Goal: Book appointment/travel/reservation

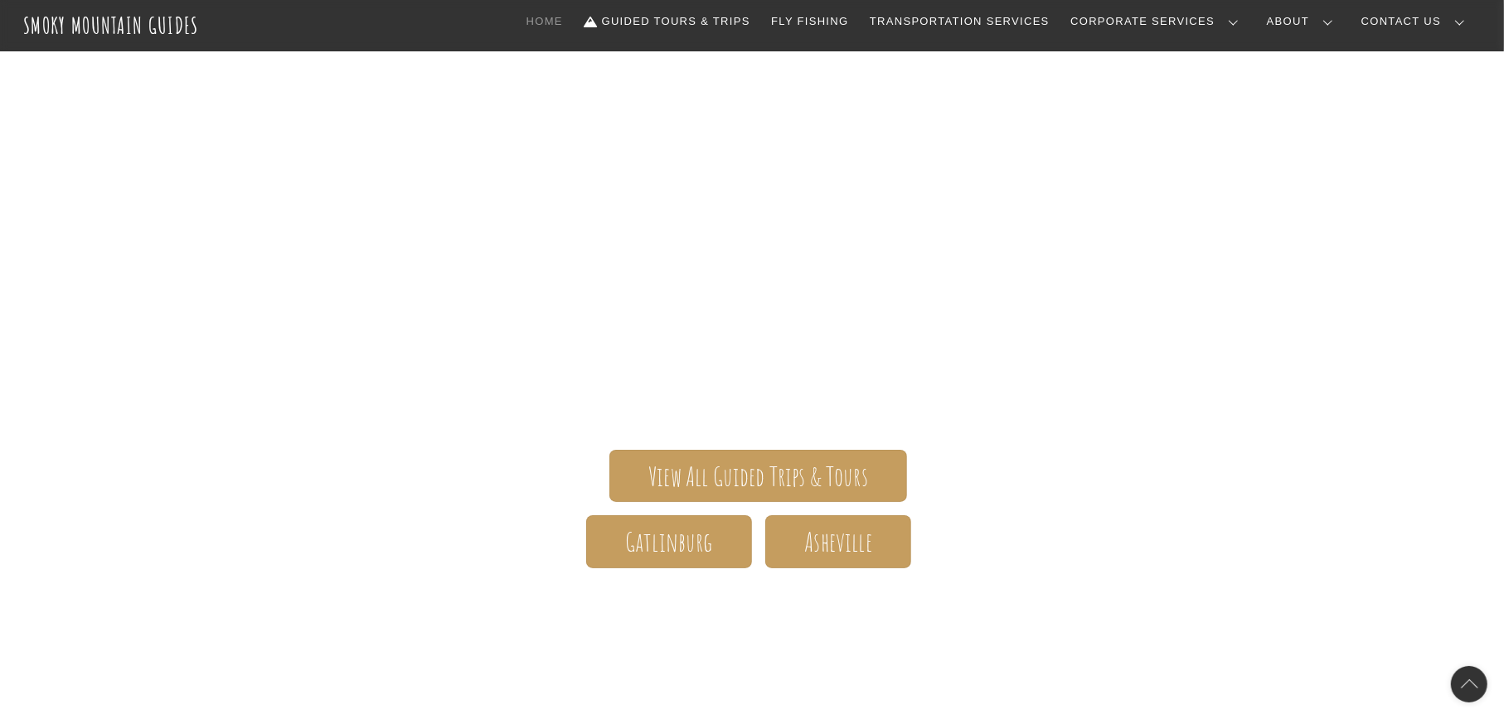
scroll to position [85, 0]
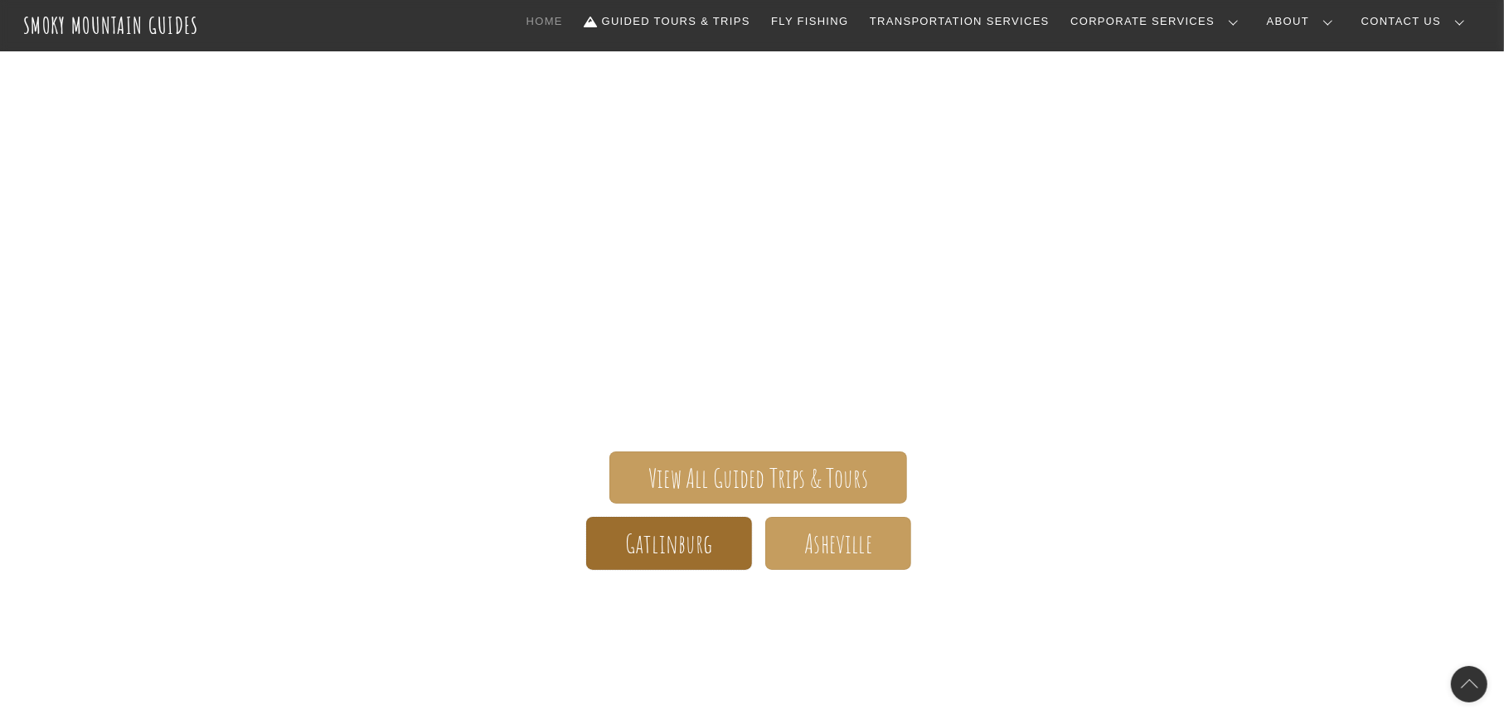
click at [645, 535] on span "Gatlinburg" at bounding box center [669, 543] width 88 height 17
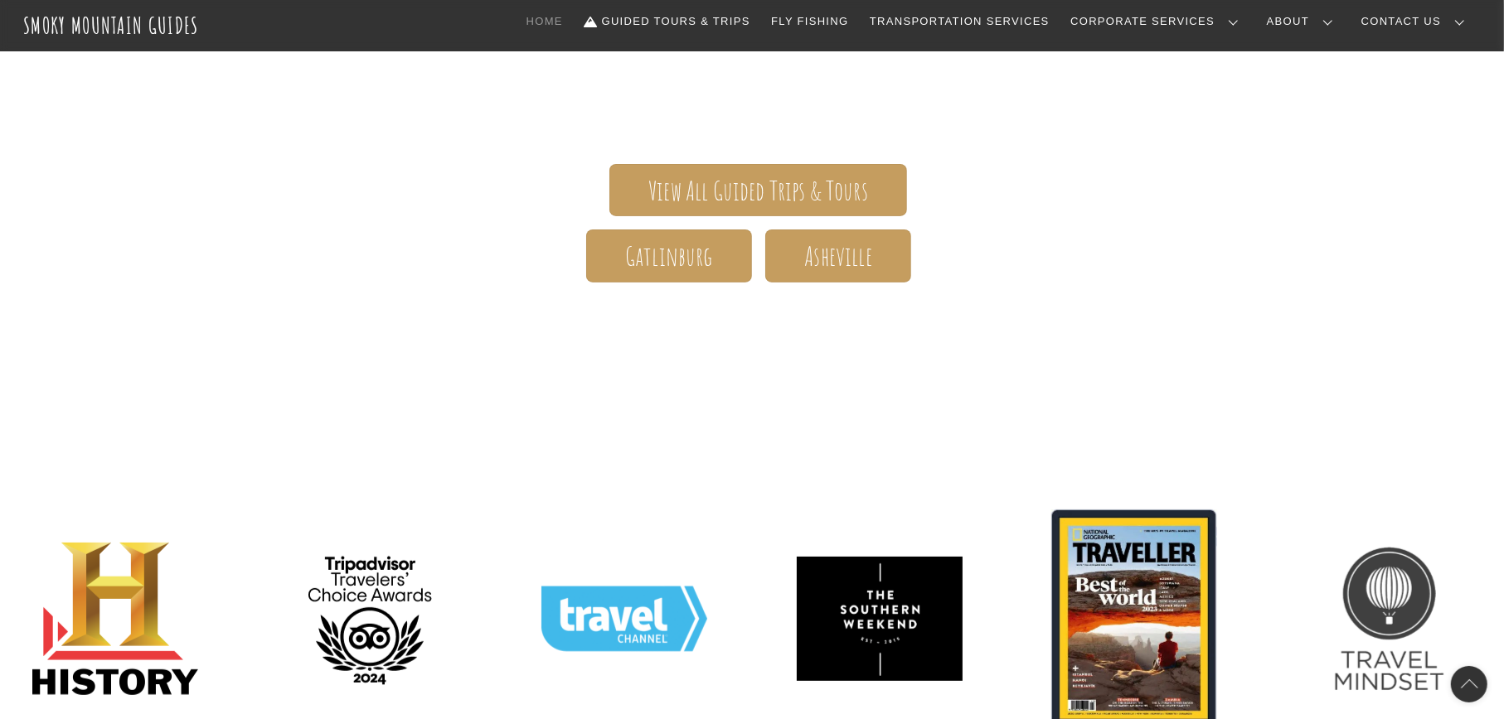
scroll to position [429, 0]
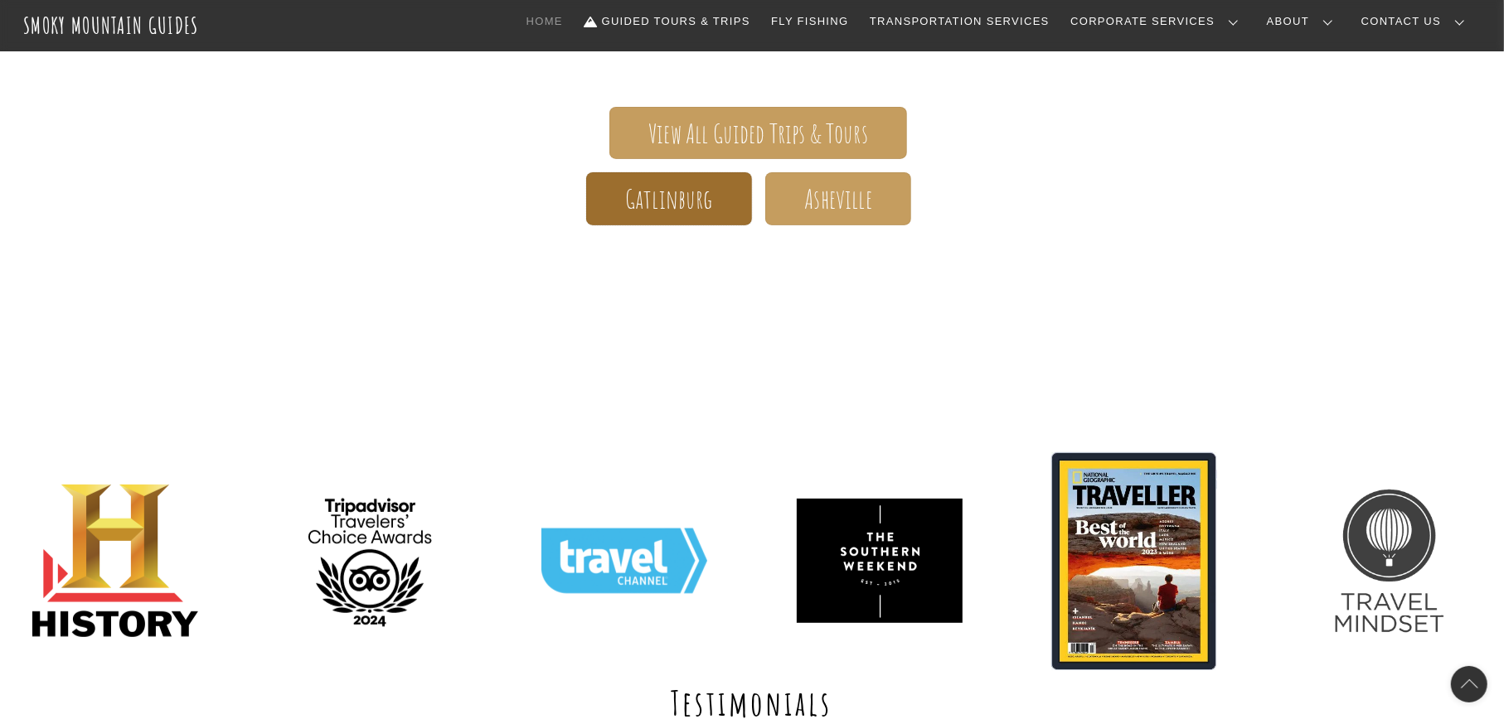
click at [695, 199] on span "Gatlinburg" at bounding box center [669, 199] width 88 height 17
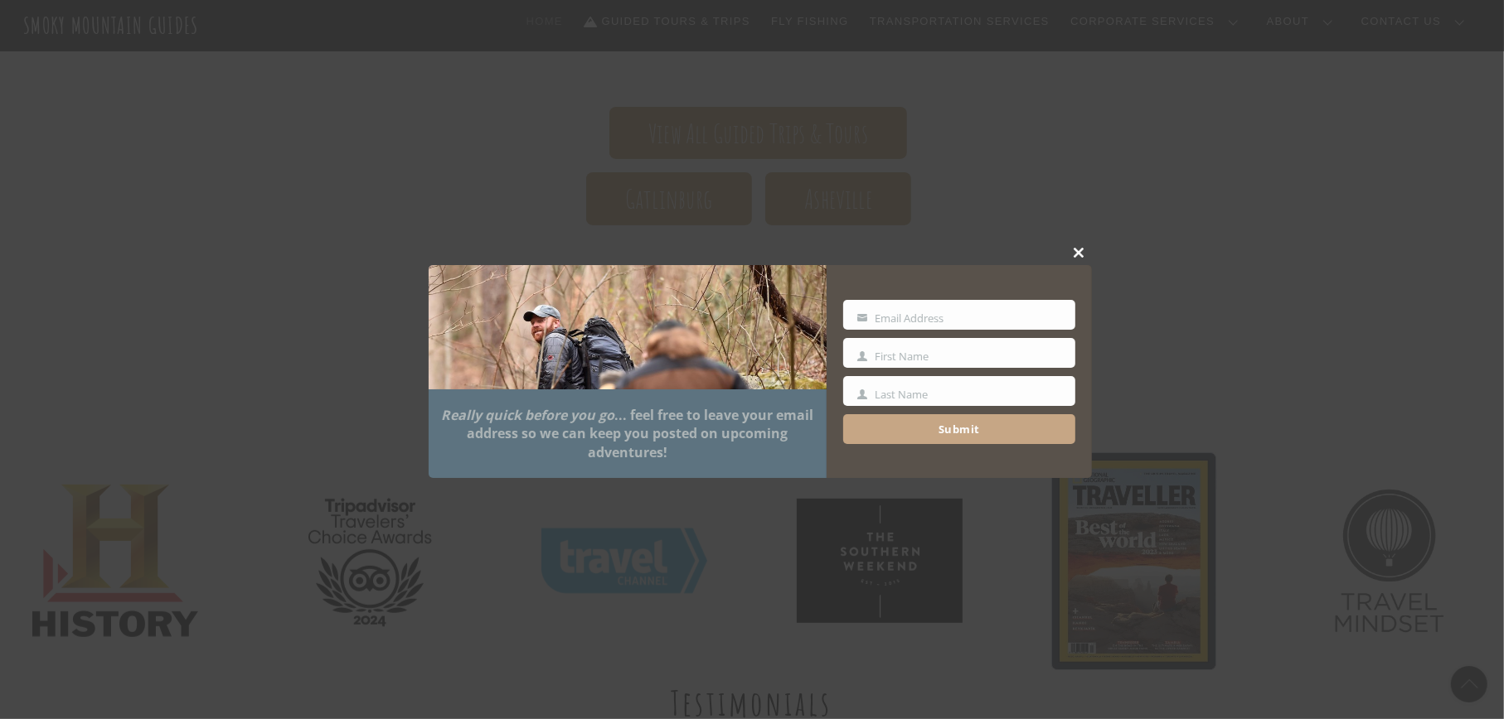
click at [1084, 259] on button "Close this module" at bounding box center [1079, 252] width 25 height 25
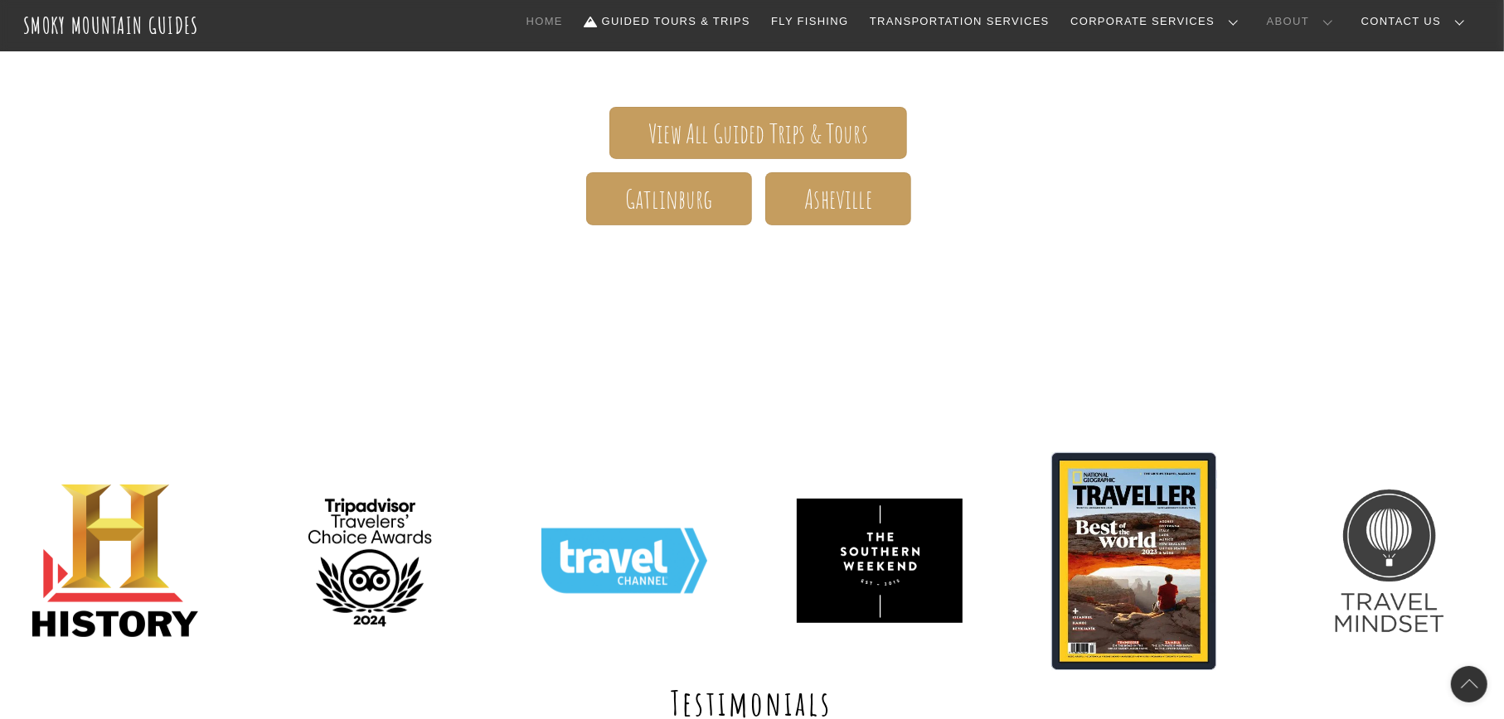
click at [1341, 24] on link "About" at bounding box center [1303, 21] width 86 height 35
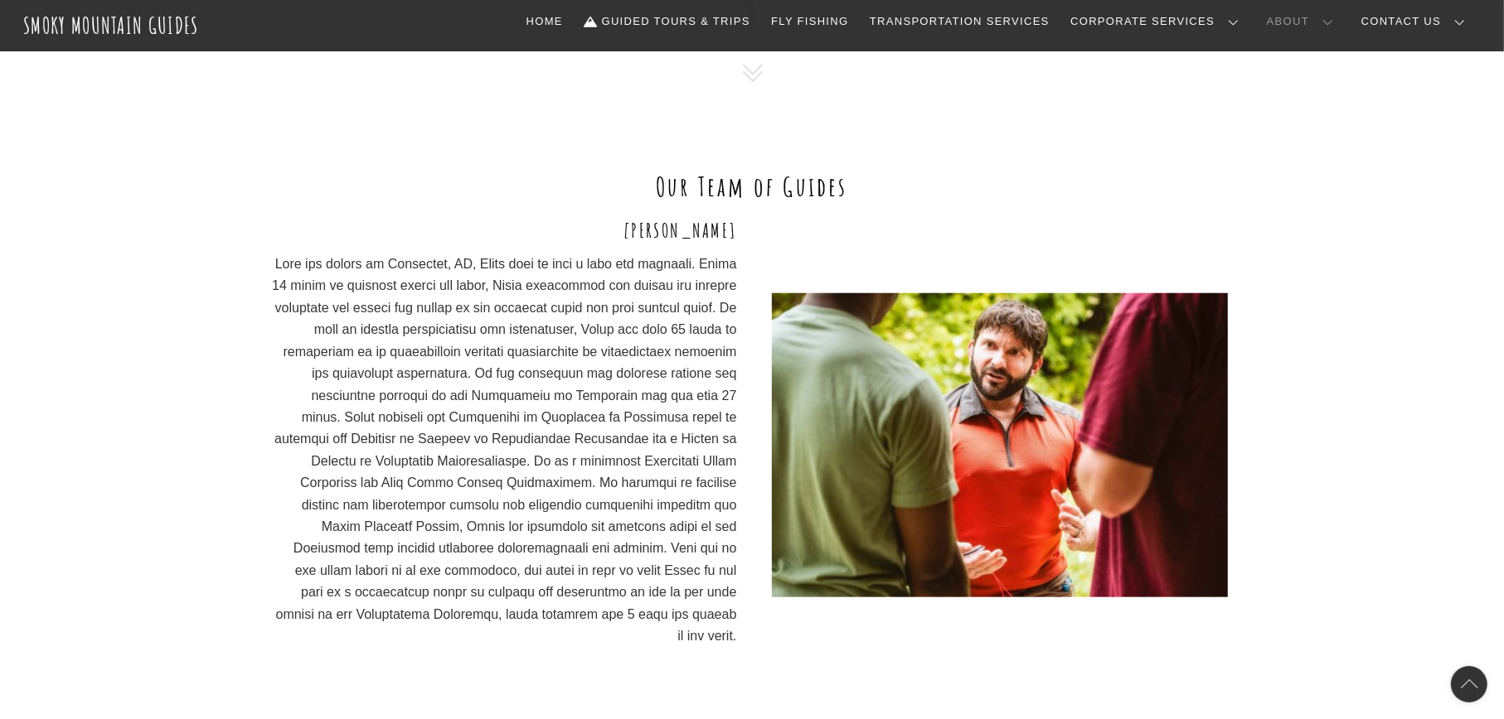
scroll to position [1219, 0]
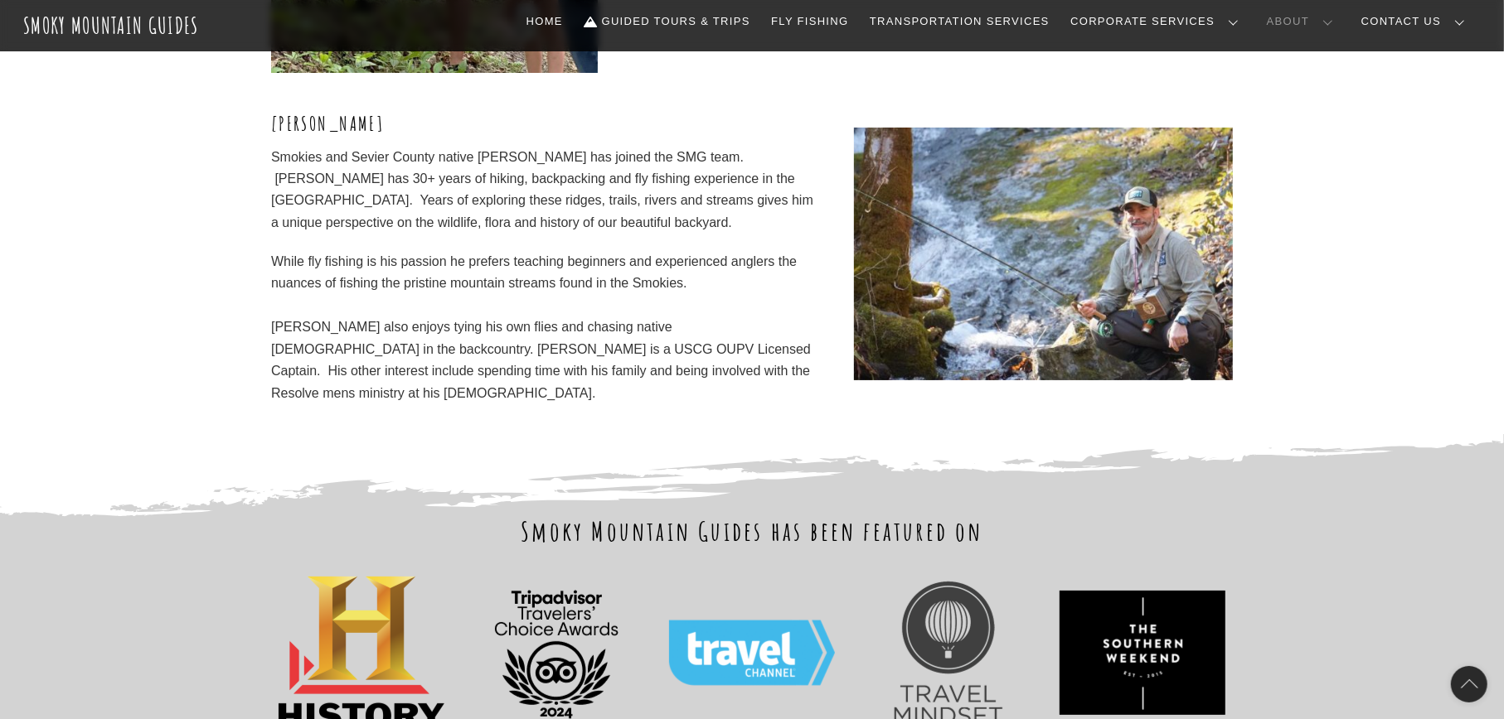
scroll to position [5296, 0]
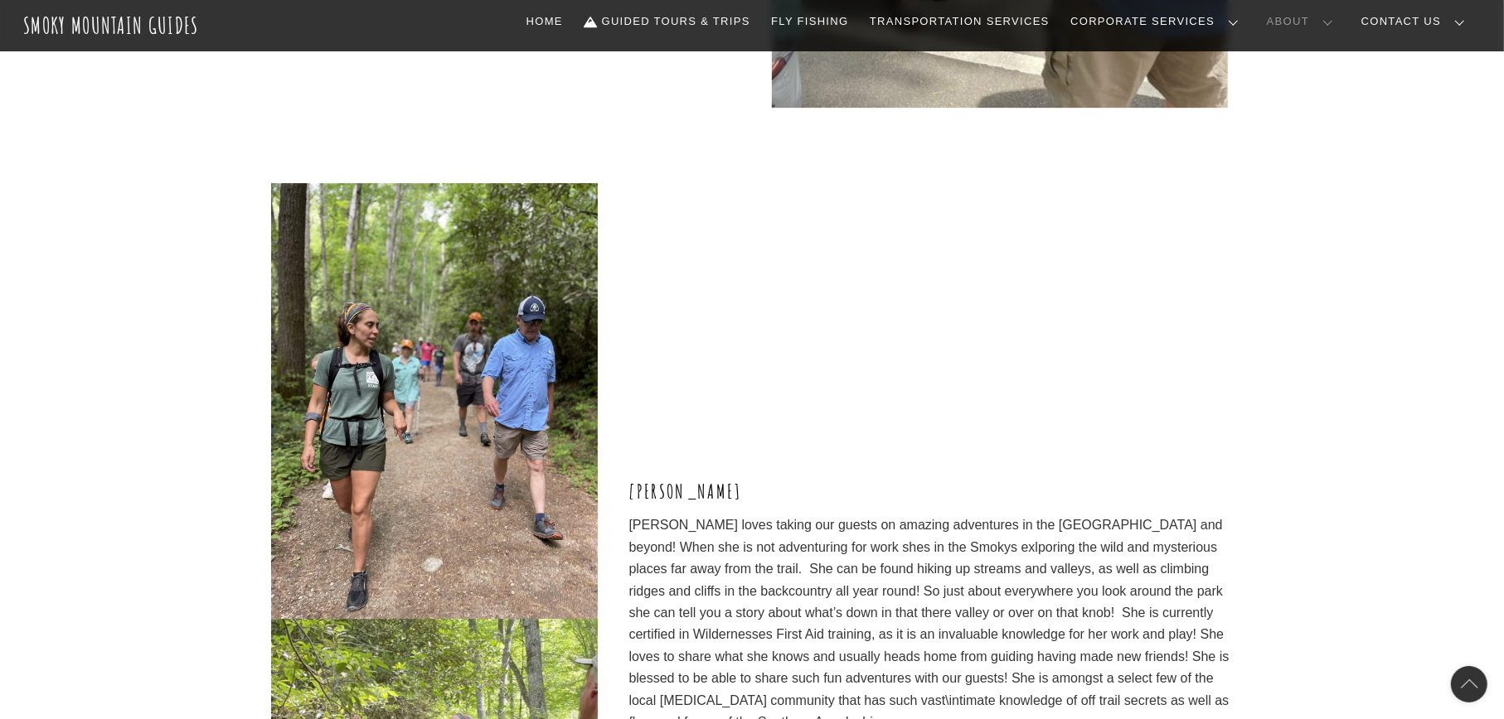
scroll to position [4312, 0]
click at [775, 42] on header "Smoky Mountain Guides Search Home Guided Tours & Trips Fly Fishing Transportati…" at bounding box center [752, 25] width 1504 height 51
click at [757, 29] on link "Guided Tours & Trips" at bounding box center [667, 21] width 179 height 35
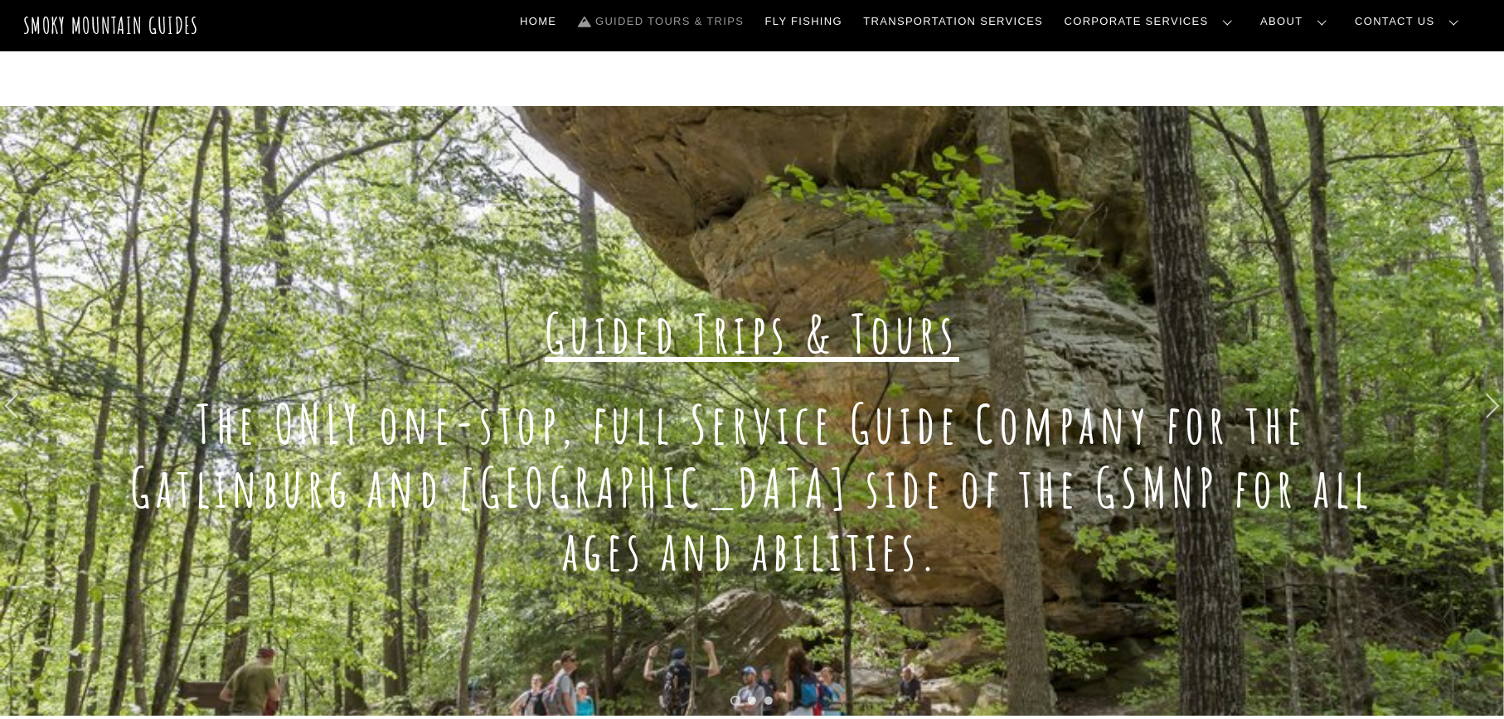
click at [1406, 531] on div "Guided Trips & Tours The ONLY one-stop, full Service Guide Company for the Gatl…" at bounding box center [752, 411] width 1504 height 610
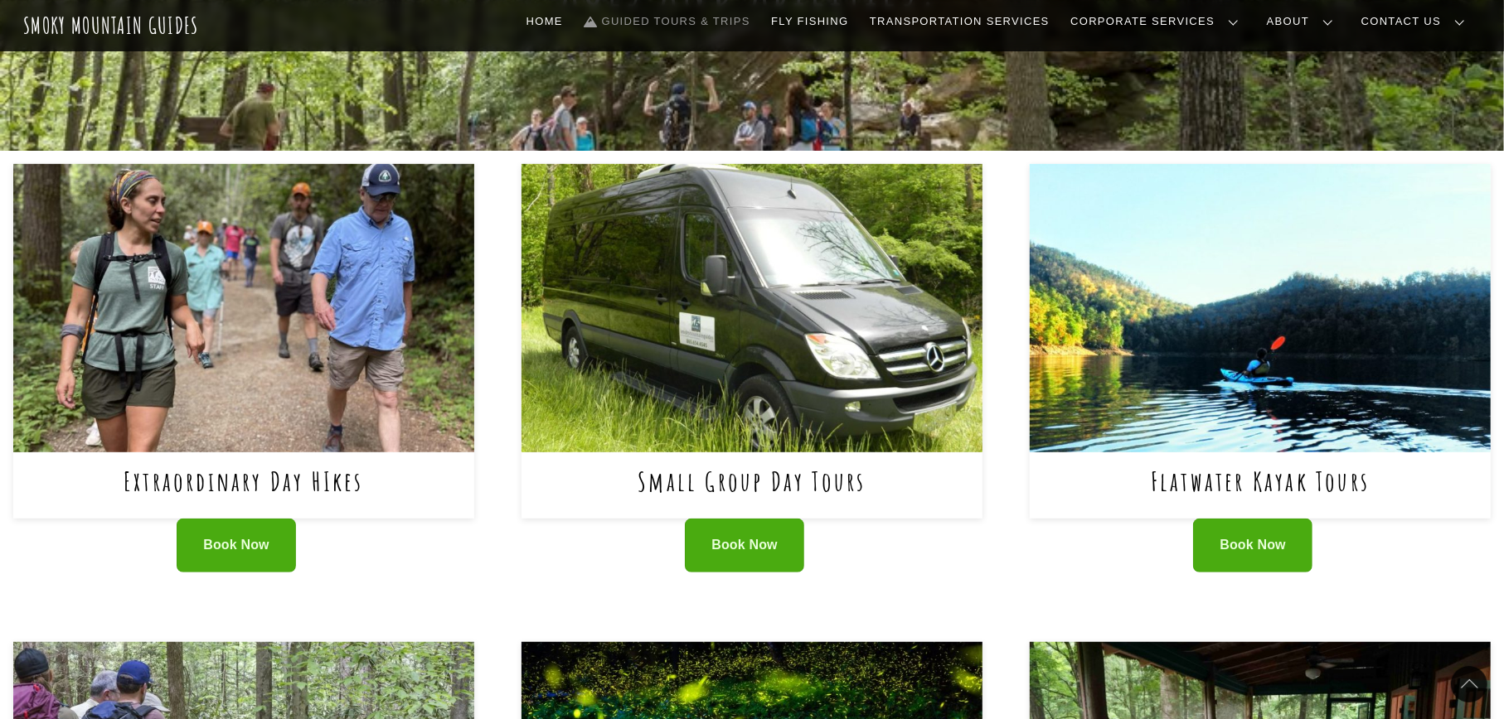
click at [1409, 531] on div "Book Now" at bounding box center [1259, 546] width 461 height 54
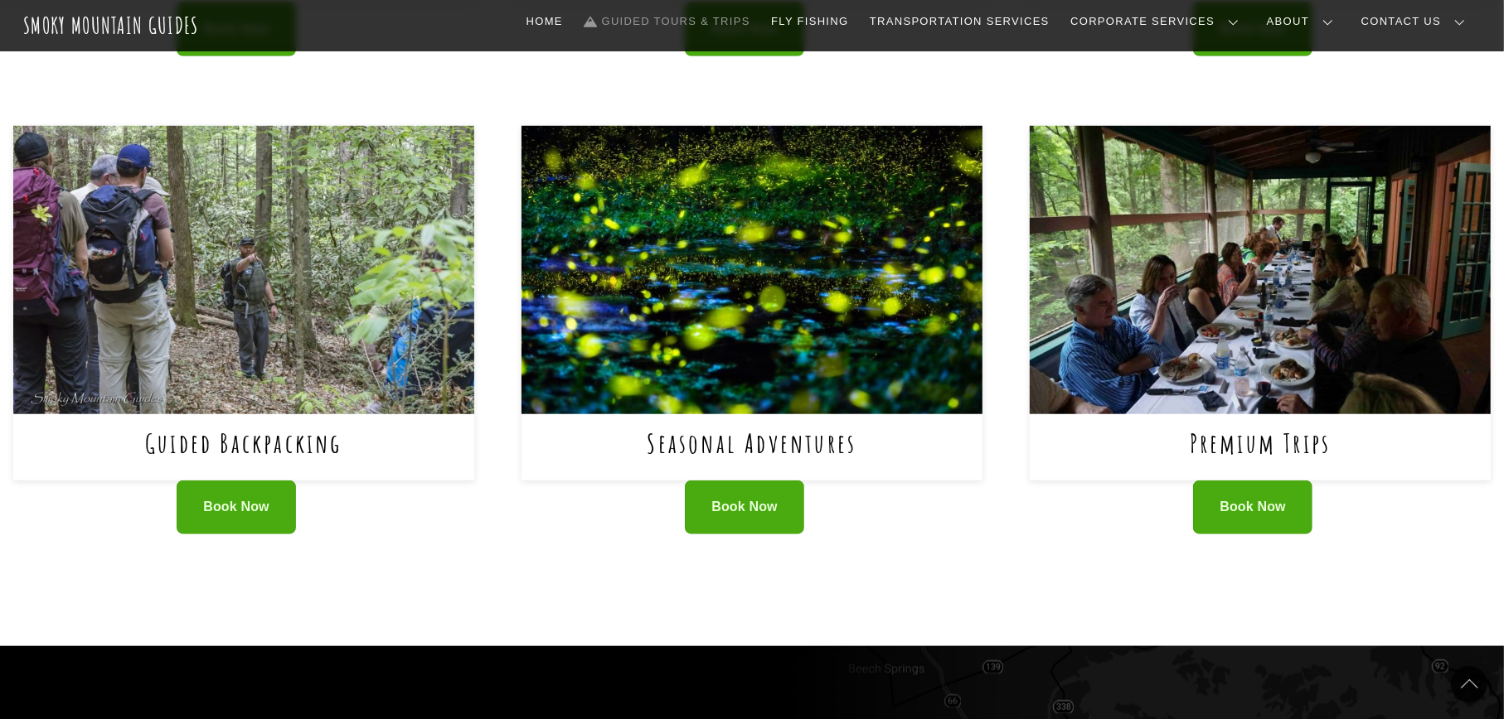
scroll to position [1038, 0]
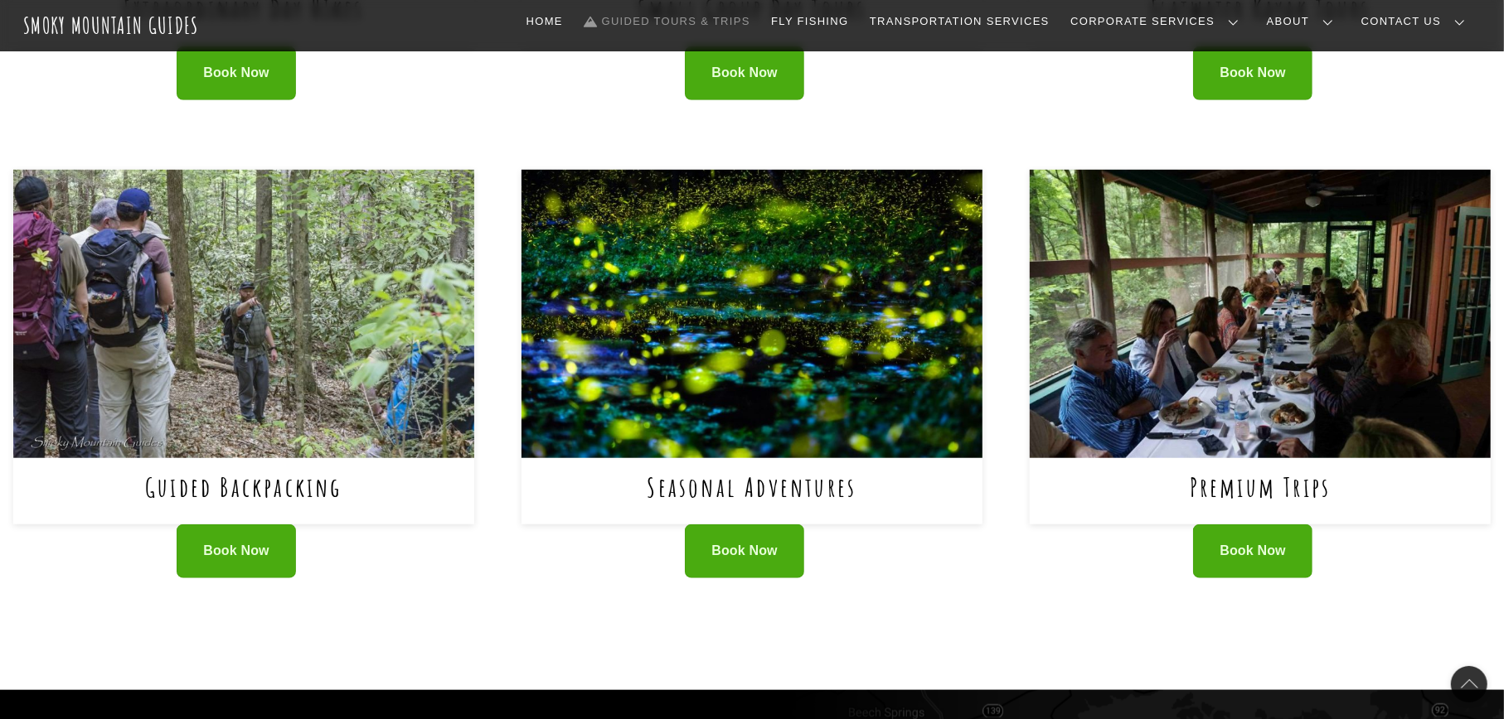
click at [1415, 552] on div "Book Now" at bounding box center [1259, 552] width 461 height 54
click at [759, 546] on span "Book Now" at bounding box center [744, 551] width 66 height 17
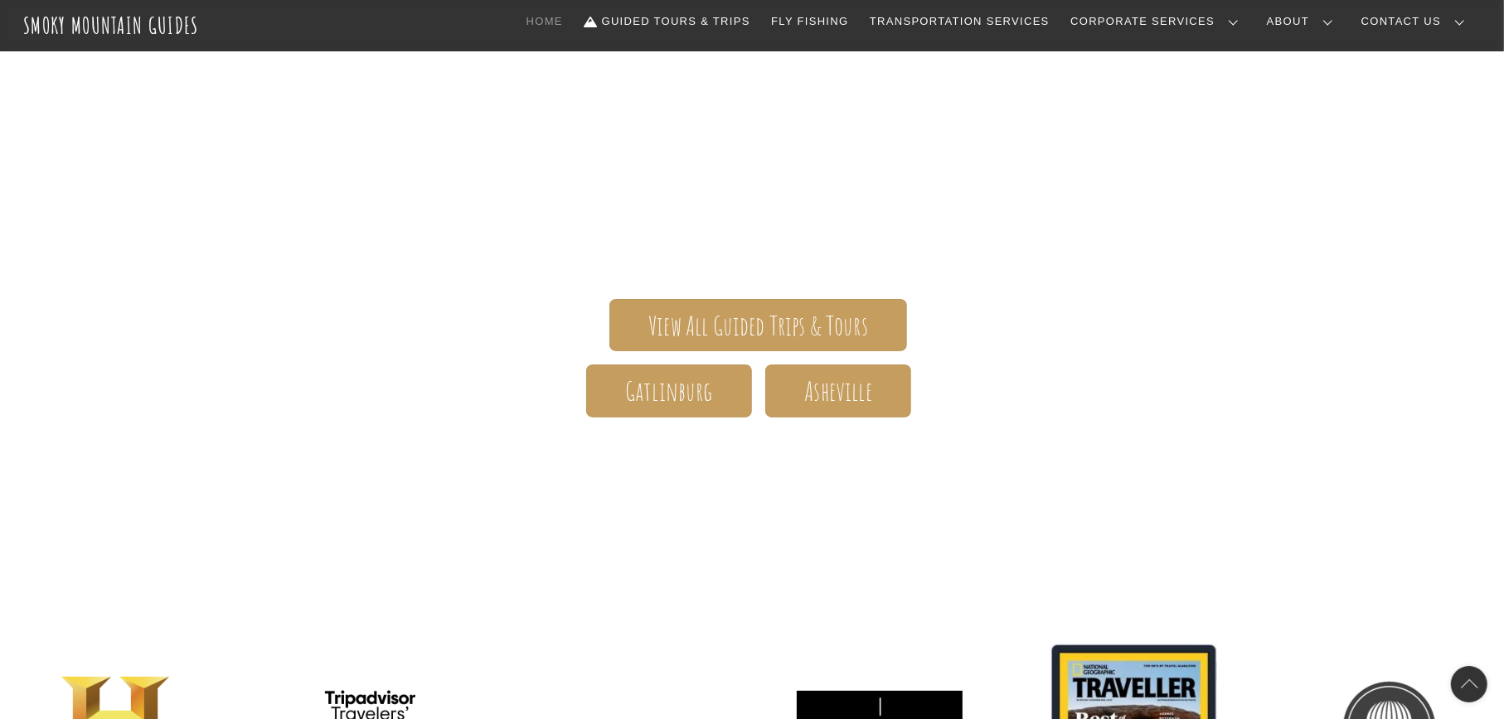
scroll to position [234, 0]
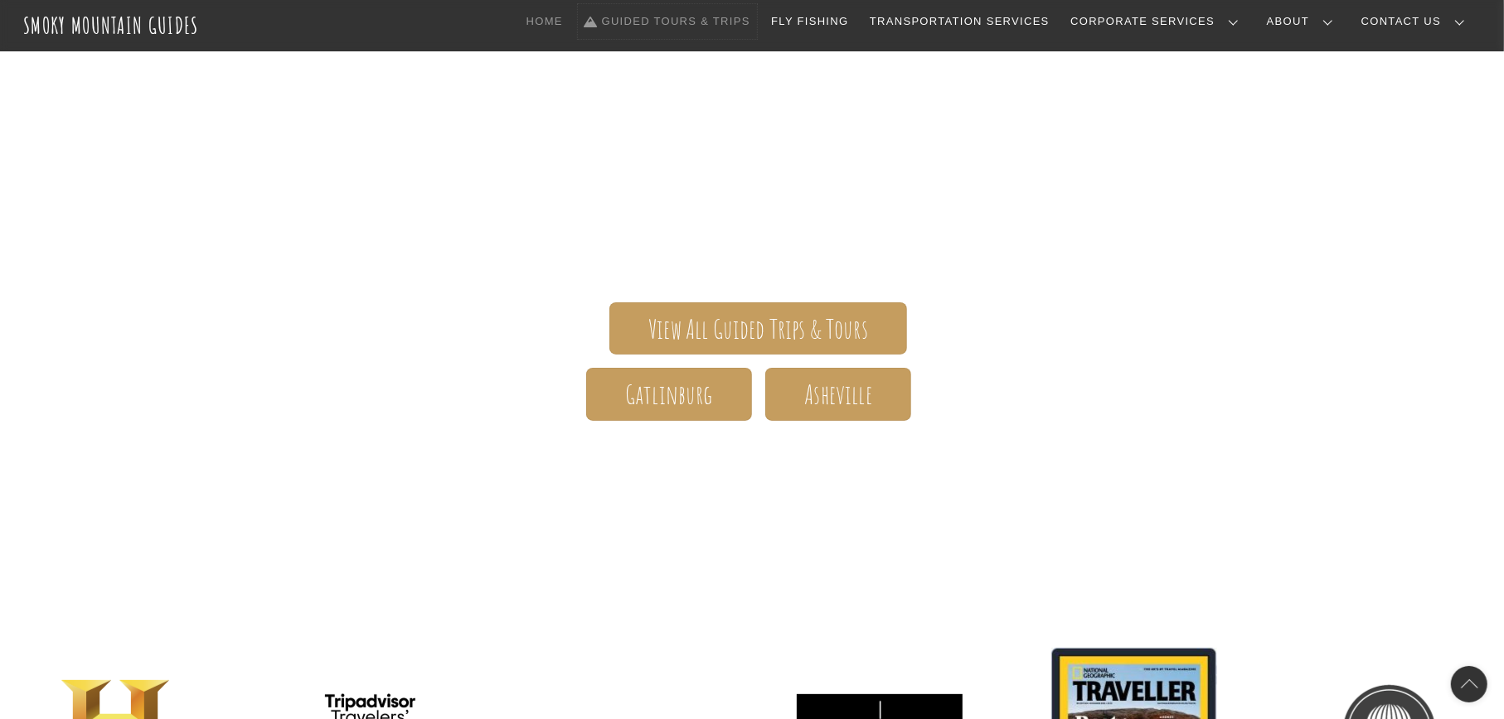
click at [756, 20] on link "Guided Tours & Trips" at bounding box center [667, 21] width 179 height 35
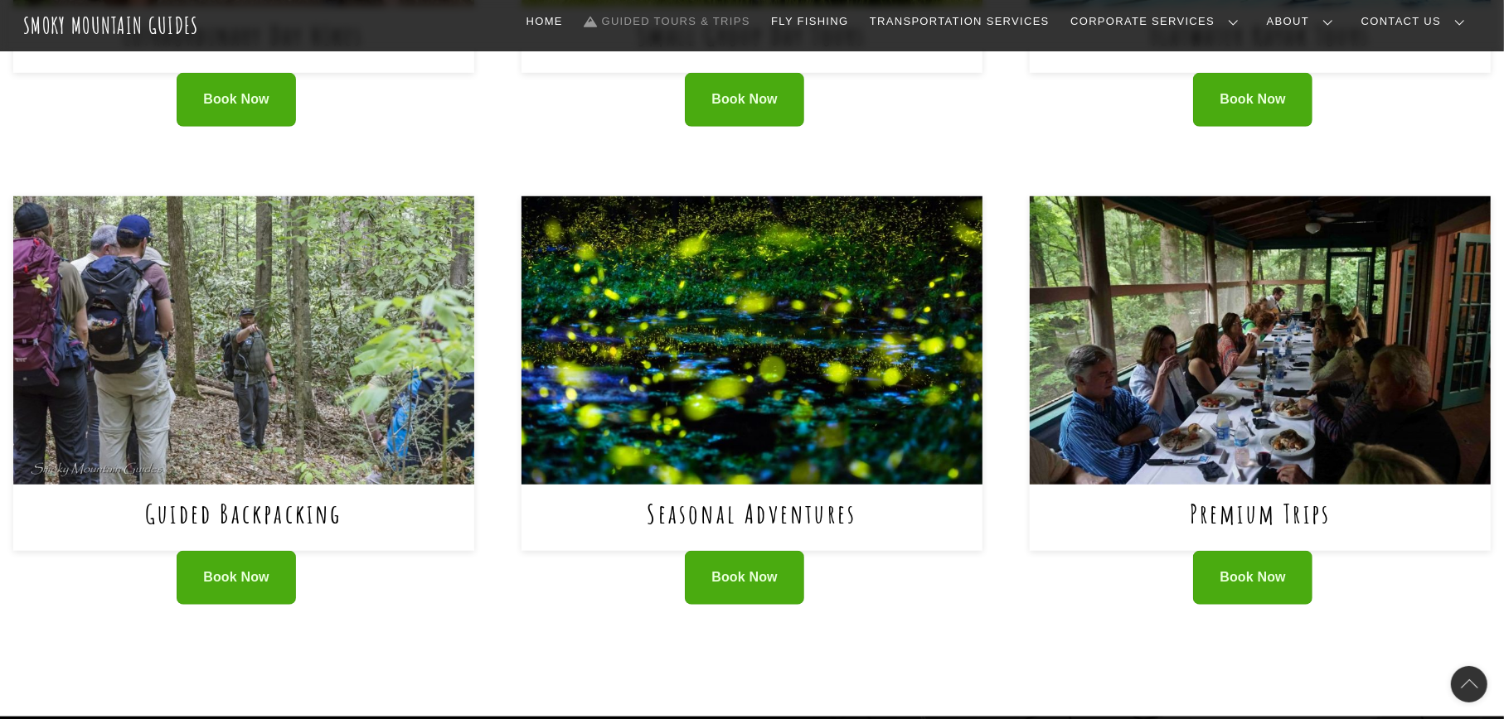
scroll to position [1017, 0]
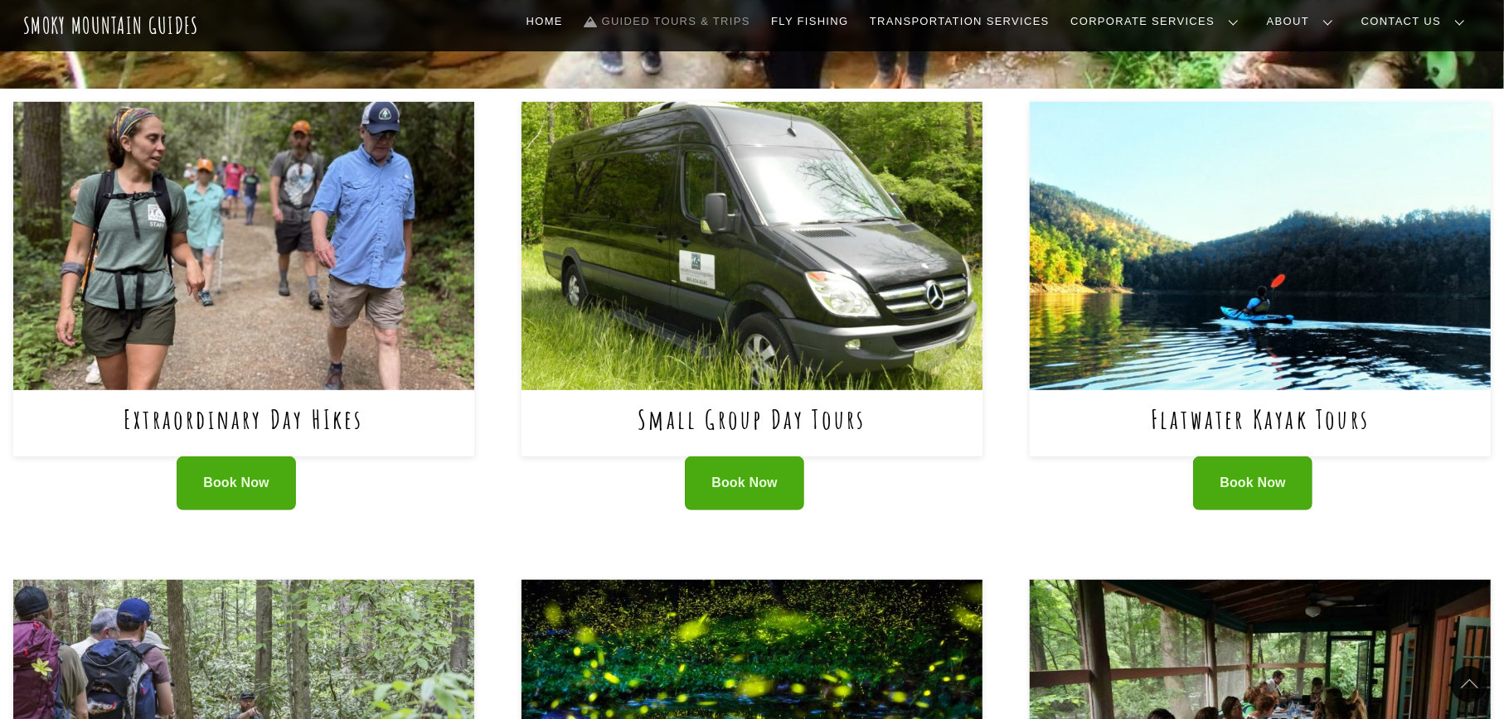
click at [1416, 595] on img at bounding box center [1259, 724] width 461 height 288
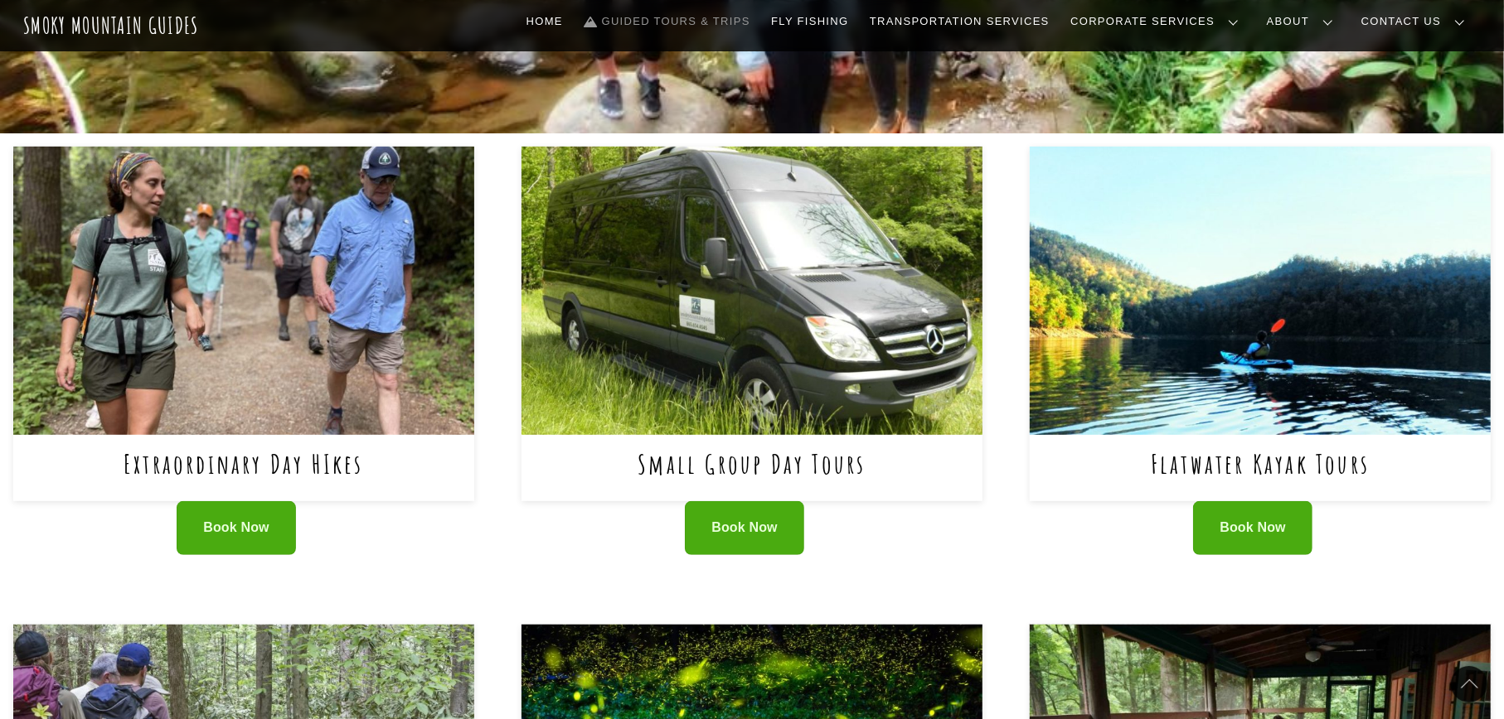
scroll to position [534, 0]
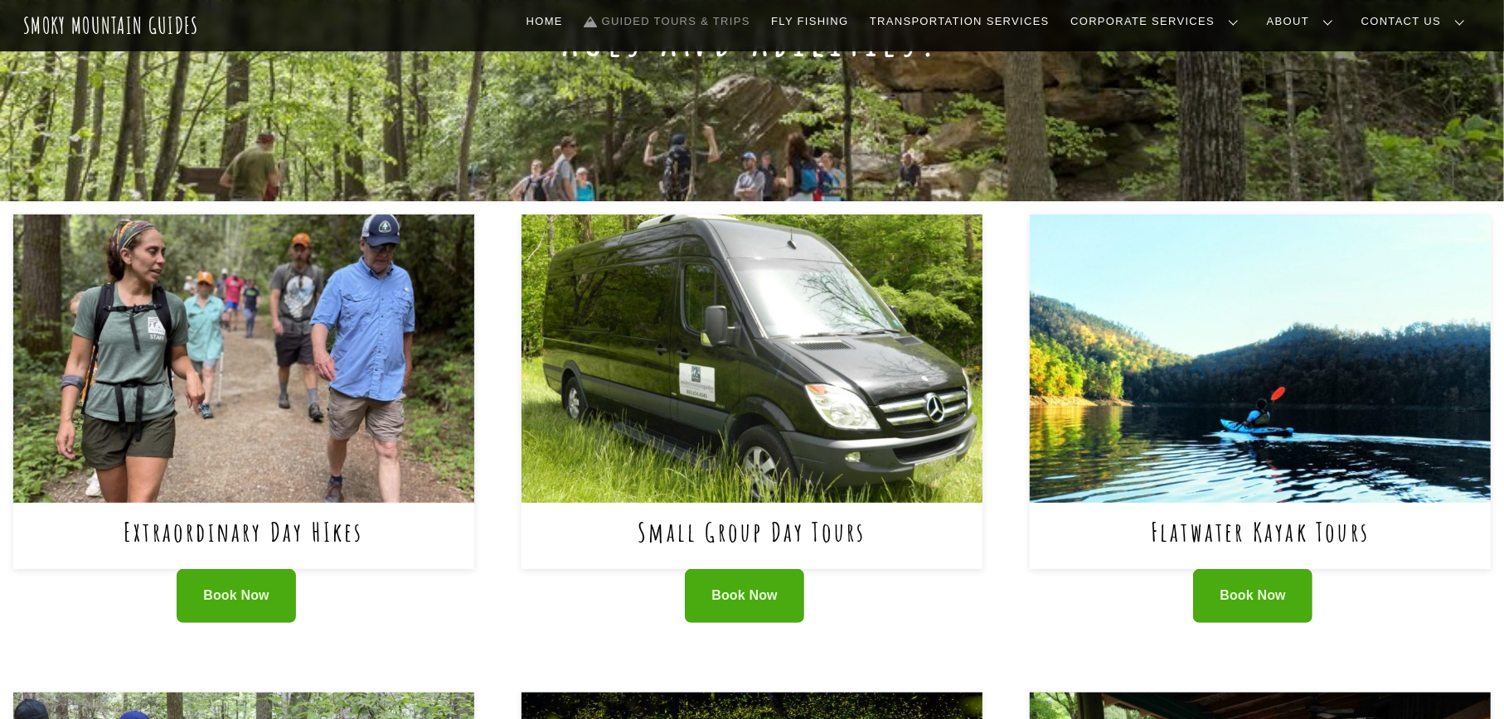
click at [376, 414] on img at bounding box center [243, 359] width 461 height 288
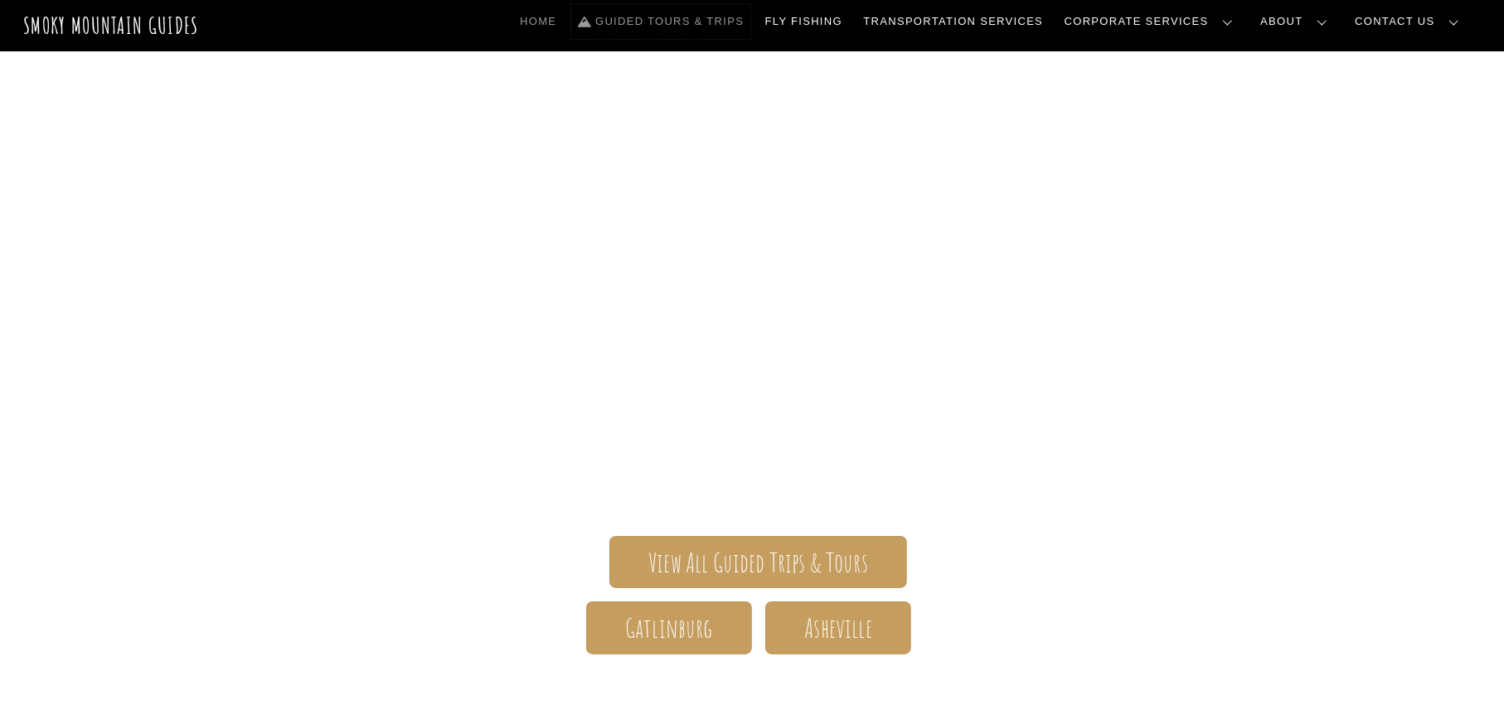
click at [750, 24] on link "Guided Tours & Trips" at bounding box center [660, 21] width 179 height 35
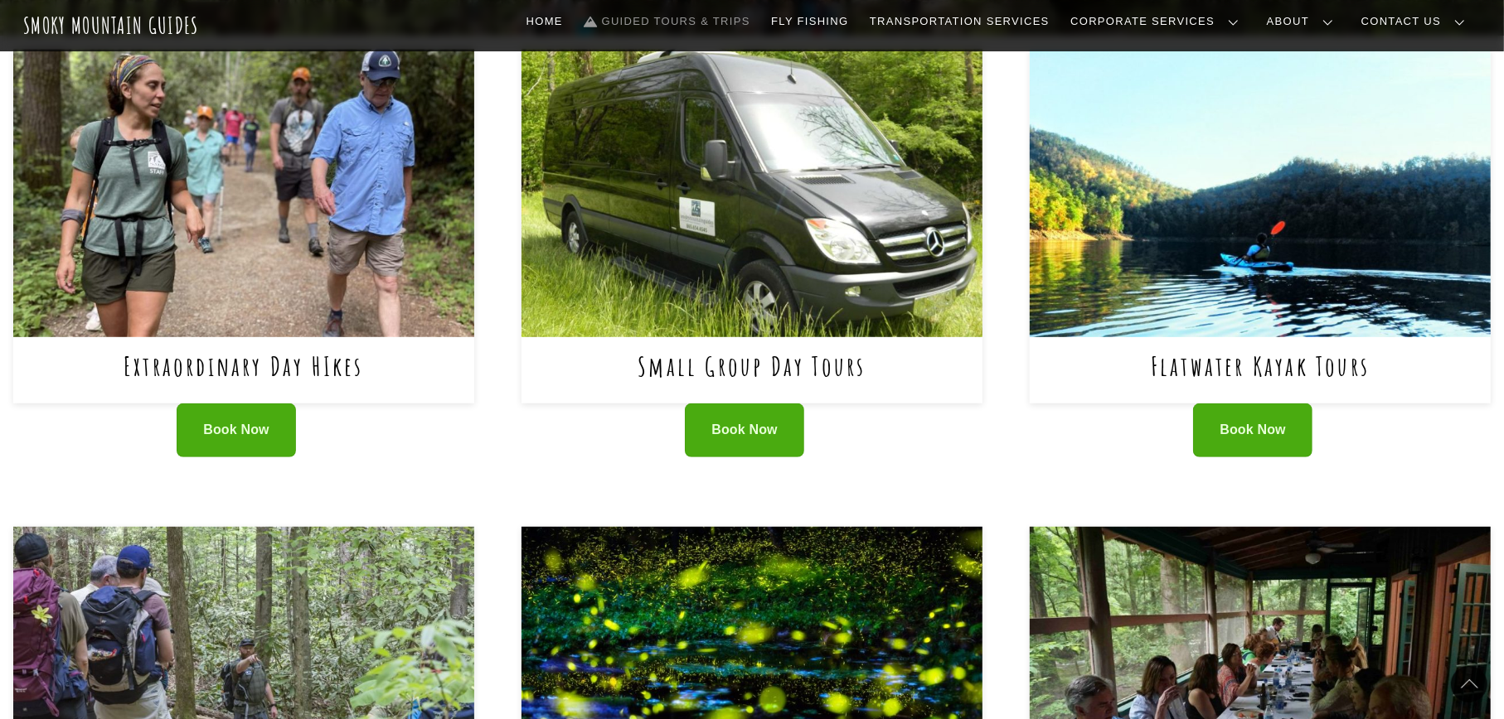
scroll to position [683, 0]
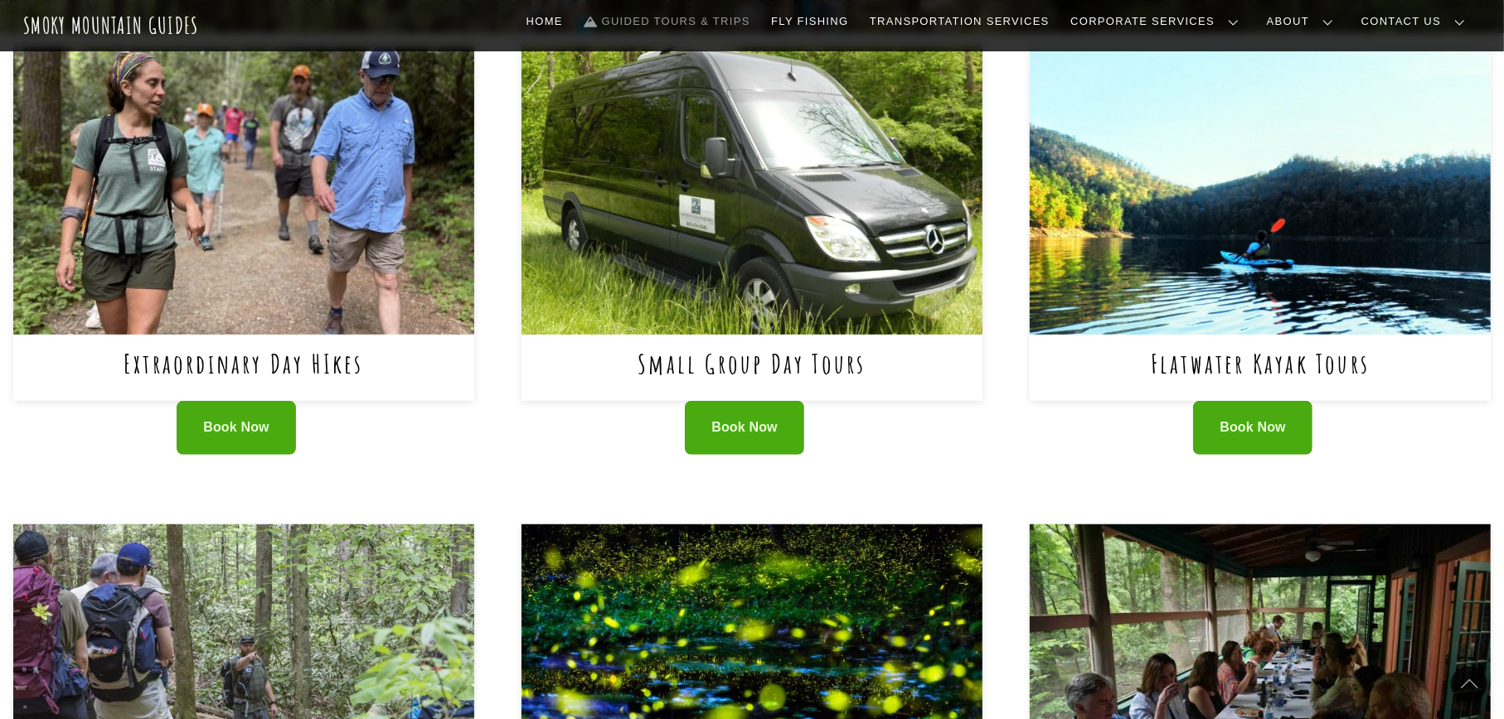
click at [322, 237] on img at bounding box center [243, 190] width 461 height 288
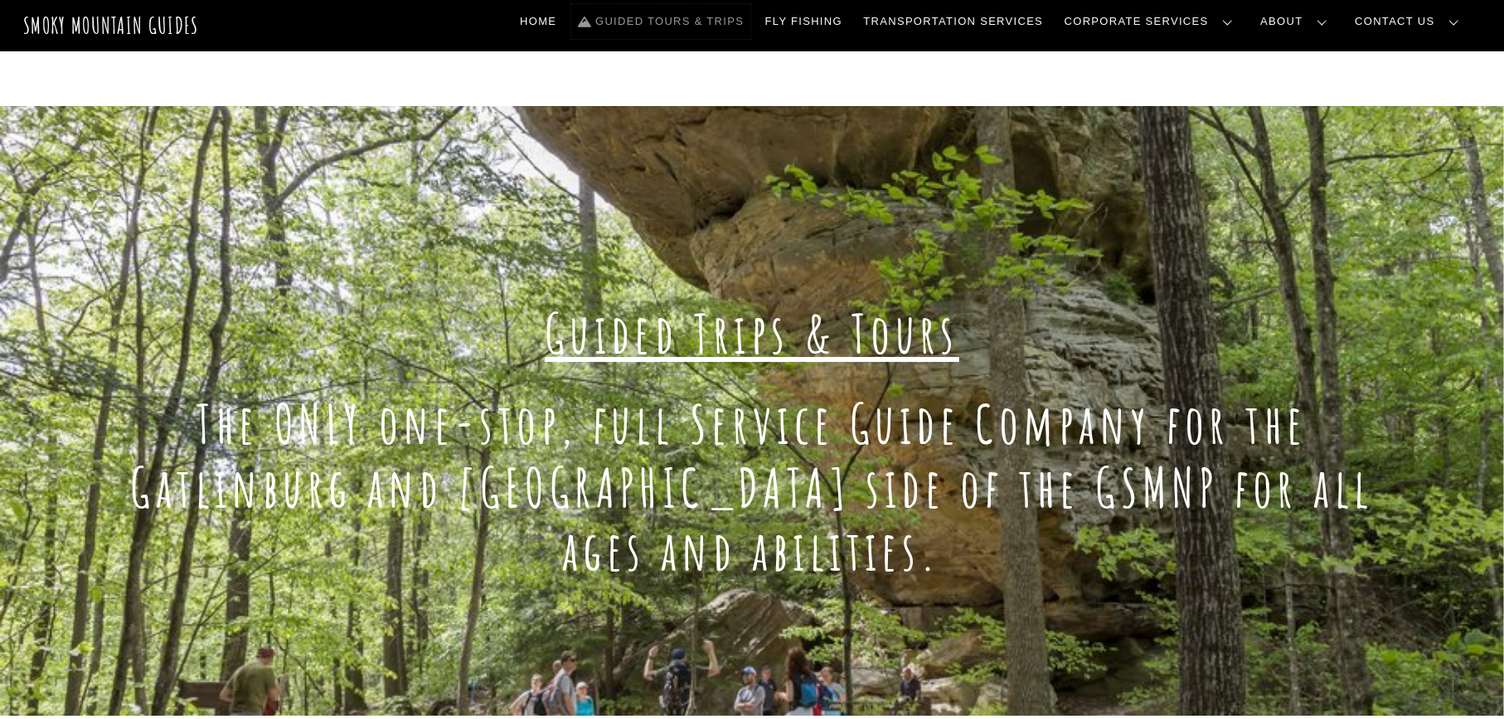
click at [750, 36] on link "Guided Tours & Trips" at bounding box center [660, 21] width 179 height 35
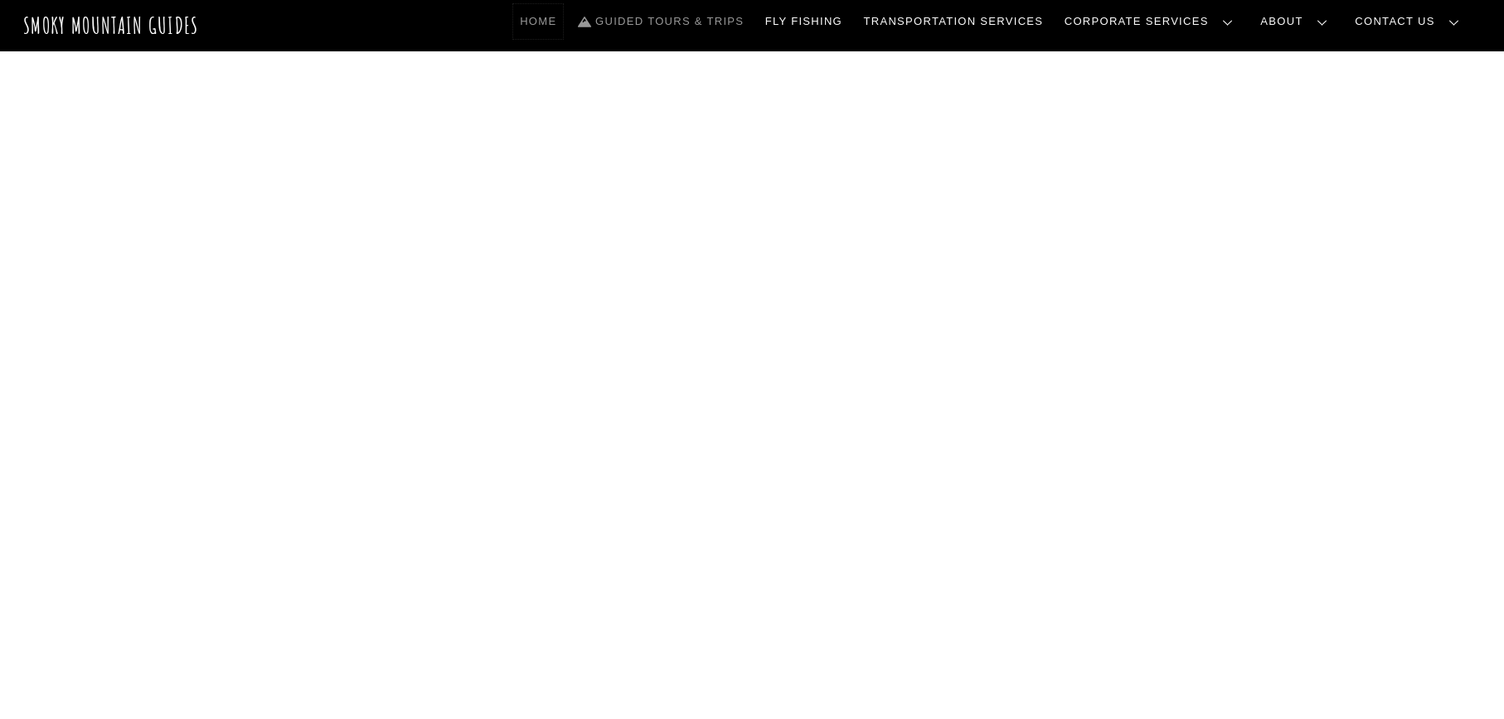
click at [563, 36] on link "Home" at bounding box center [538, 21] width 50 height 35
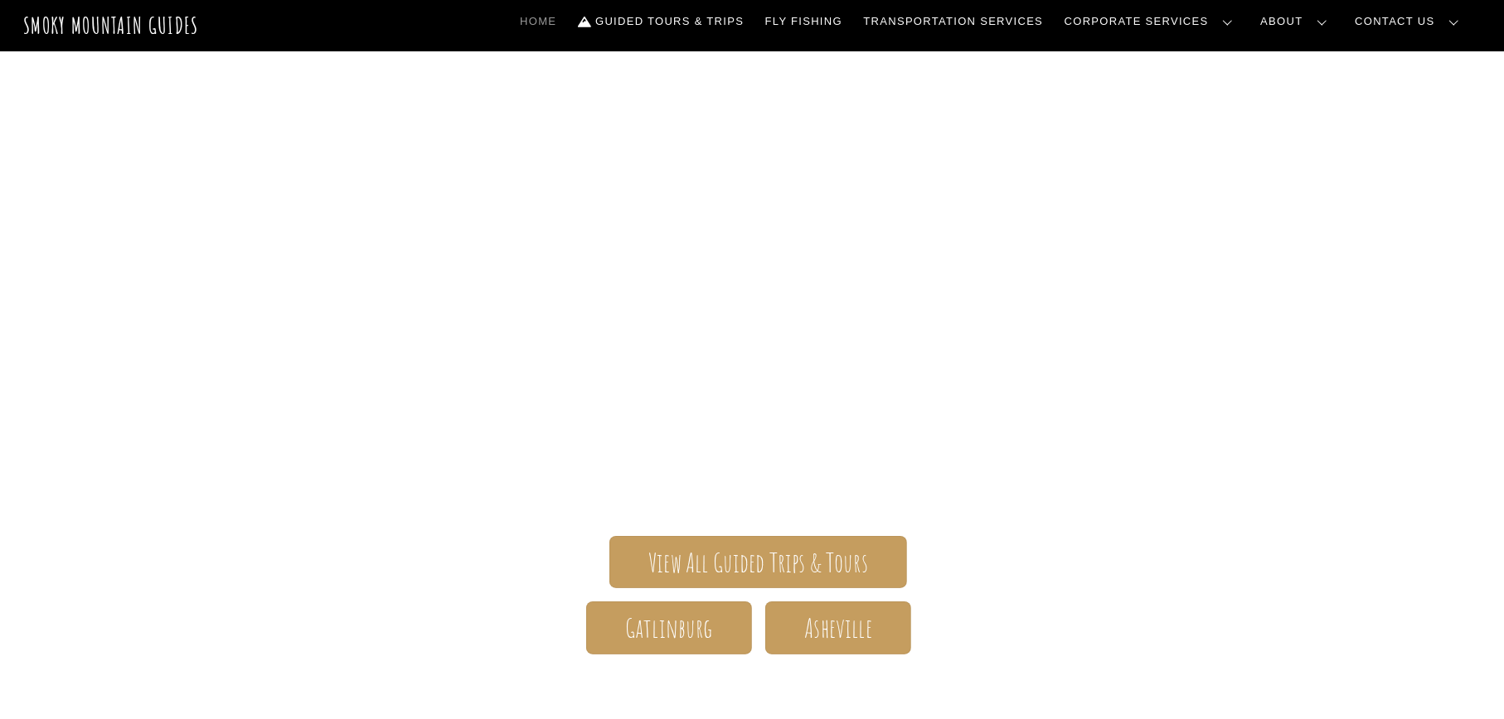
click at [592, 232] on div "Smoky Mountain Guides The ONLY one-stop, full Service Guide Company for the Gat…" at bounding box center [752, 514] width 1504 height 927
click at [703, 622] on span "Gatlinburg" at bounding box center [669, 628] width 88 height 17
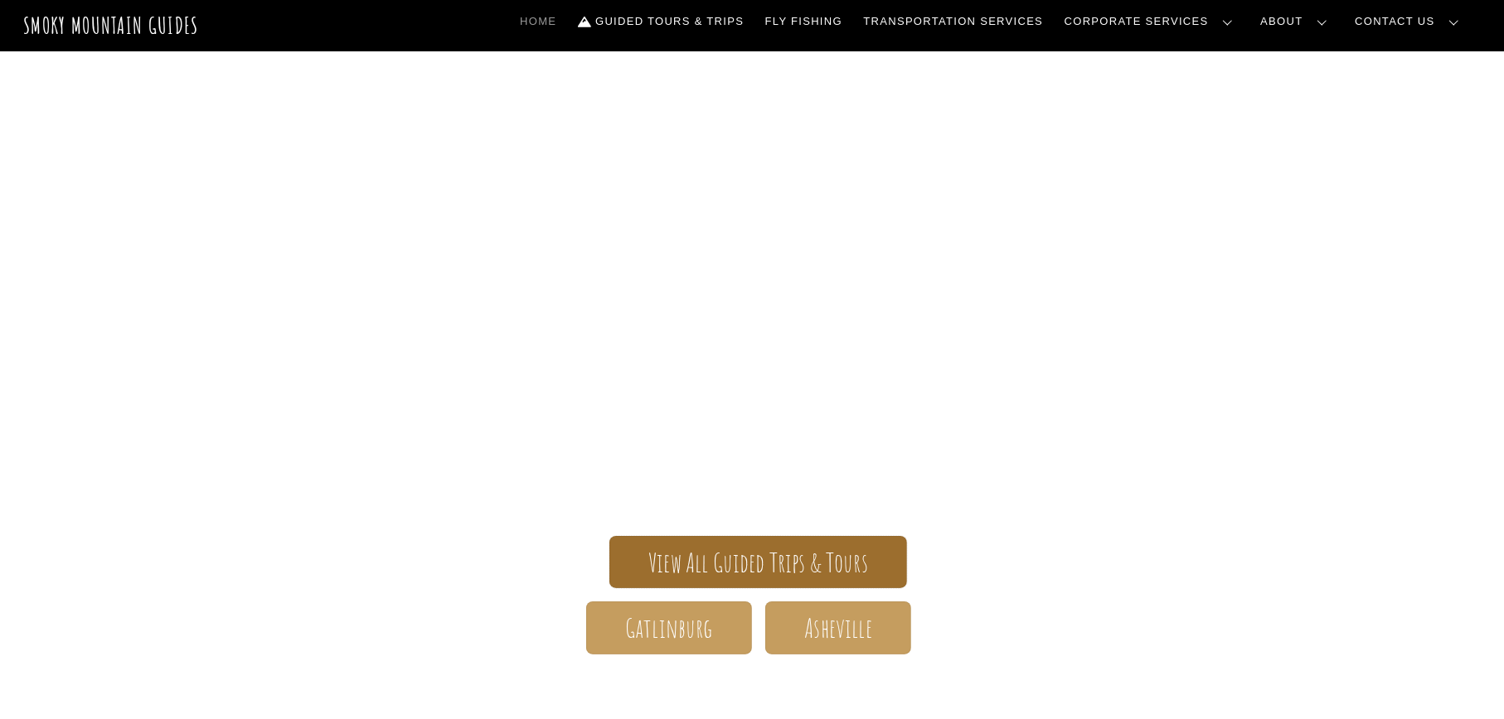
click at [756, 572] on span "View All Guided Trips & Tours" at bounding box center [758, 563] width 220 height 17
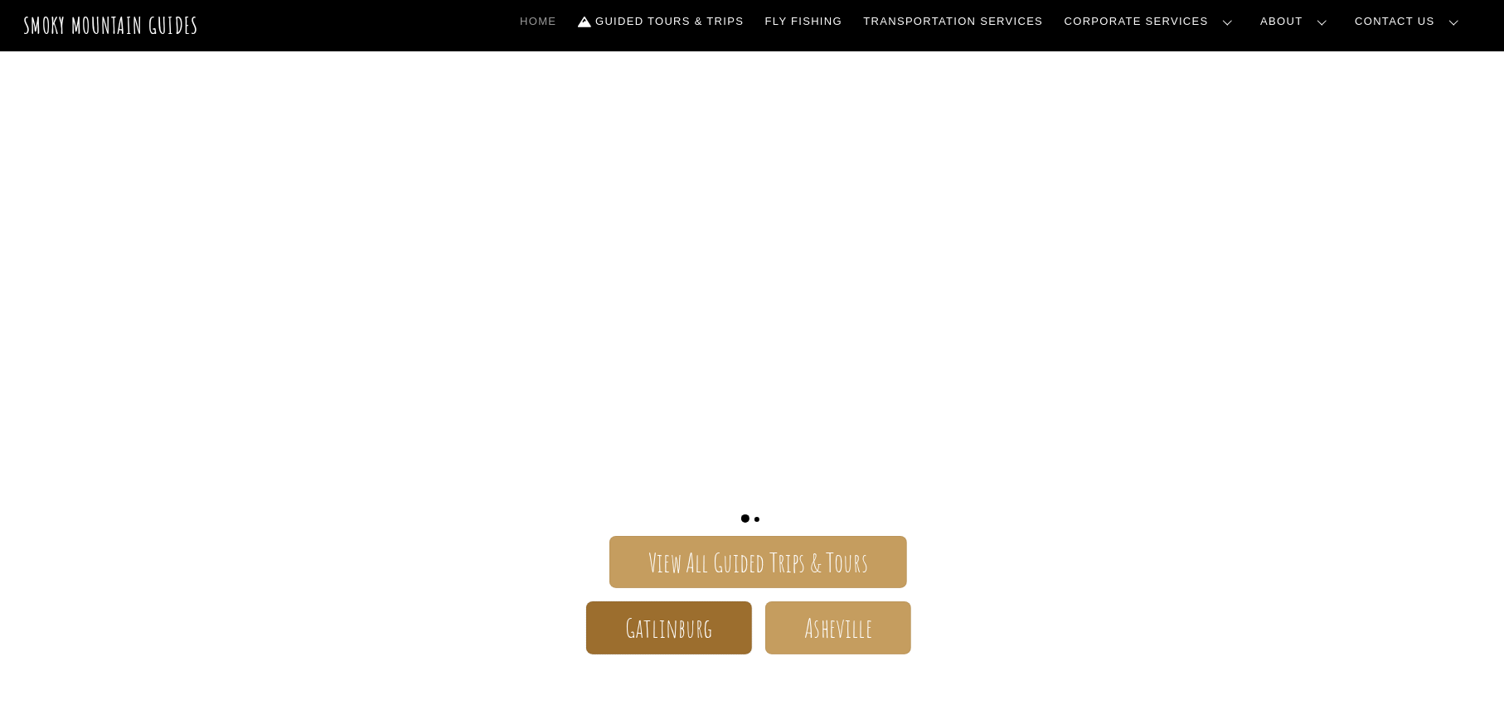
click at [687, 632] on span "Gatlinburg" at bounding box center [669, 628] width 88 height 17
